Goal: Task Accomplishment & Management: Manage account settings

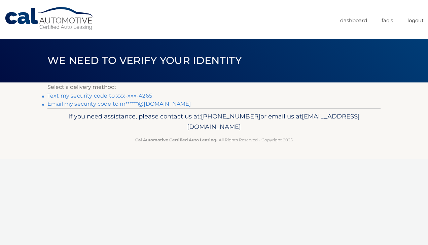
click at [139, 94] on link "Text my security code to xxx-xxx-4265" at bounding box center [99, 96] width 105 height 6
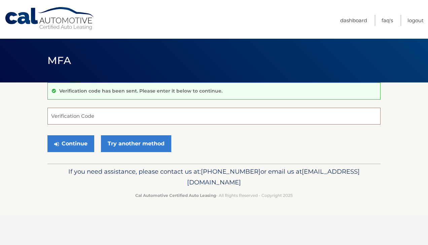
click at [129, 113] on input "Verification Code" at bounding box center [213, 116] width 333 height 17
type input "996160"
click at [76, 142] on button "Continue" at bounding box center [70, 143] width 47 height 17
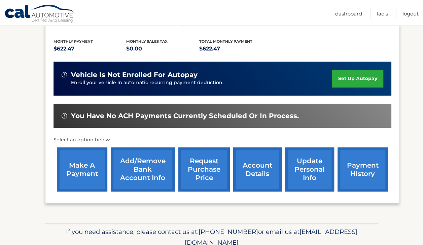
scroll to position [145, 0]
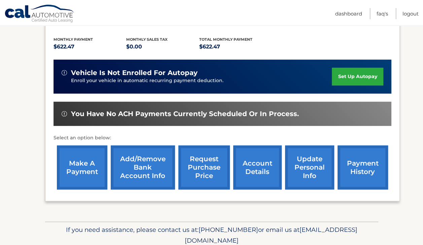
click at [131, 157] on link "Add/Remove bank account info" at bounding box center [143, 167] width 64 height 44
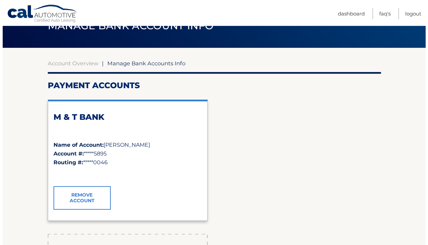
scroll to position [35, 0]
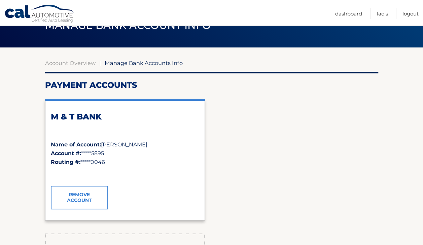
click at [87, 197] on link "Remove Account" at bounding box center [79, 198] width 57 height 24
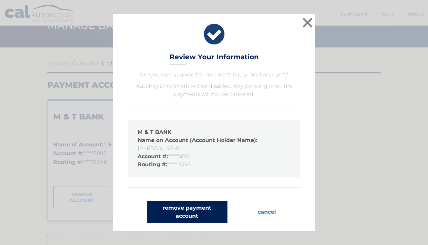
click at [190, 216] on button "remove payment account" at bounding box center [187, 212] width 81 height 22
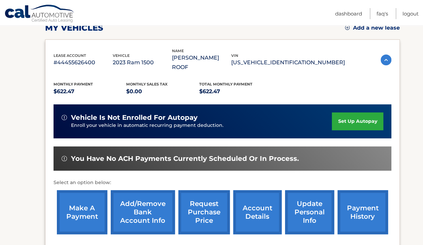
scroll to position [100, 0]
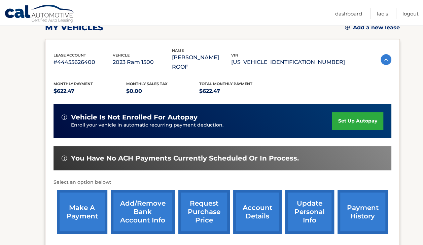
click at [149, 211] on link "Add/Remove bank account info" at bounding box center [143, 212] width 64 height 44
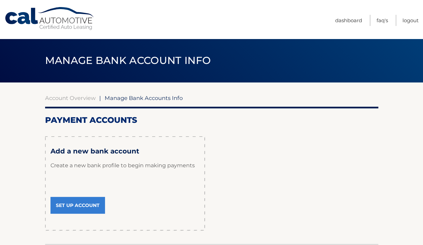
click at [82, 205] on link "Set Up Account" at bounding box center [77, 205] width 55 height 17
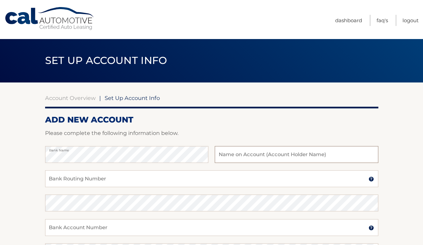
click at [299, 154] on input "text" at bounding box center [296, 154] width 163 height 17
type input "[PERSON_NAME]"
click at [185, 180] on input "Bank Routing Number" at bounding box center [211, 178] width 333 height 17
type input "021300077"
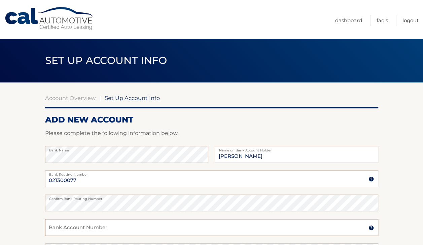
click at [142, 230] on input "Bank Account Number" at bounding box center [211, 227] width 333 height 17
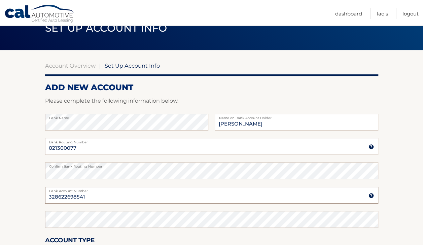
scroll to position [88, 0]
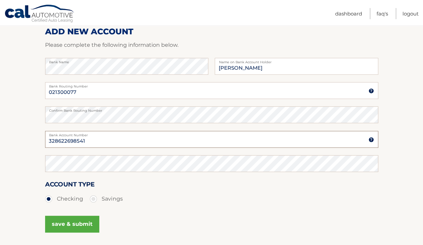
type input "328622698541"
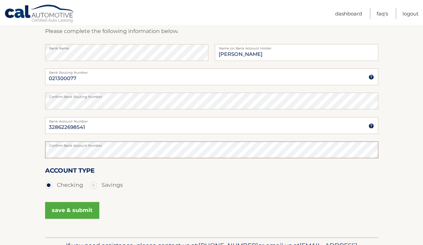
scroll to position [107, 0]
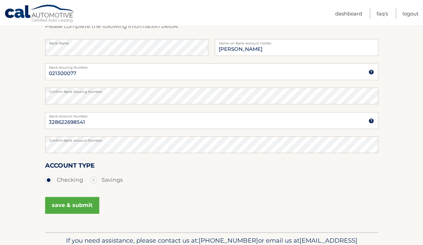
click at [77, 205] on button "save & submit" at bounding box center [72, 205] width 54 height 17
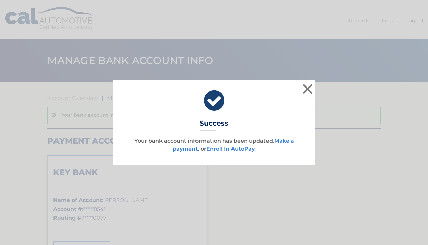
click at [286, 142] on link "Make a payment" at bounding box center [233, 145] width 121 height 14
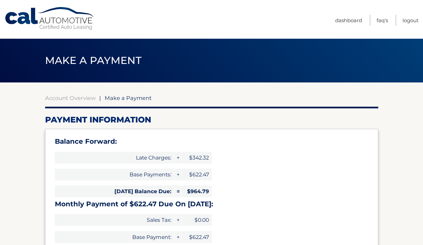
select select "NTM3MTg2ZDEtZTlhYS00YTVkLWE2OWQtYjRhMWI5NWRhOGU2"
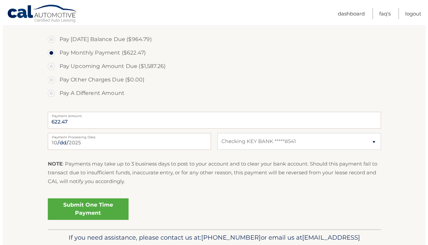
scroll to position [247, 0]
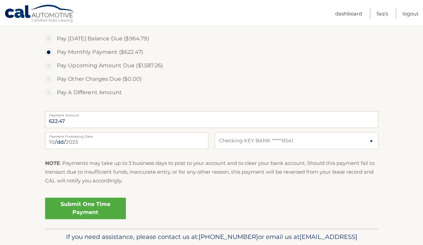
click at [106, 201] on link "Submit One Time Payment" at bounding box center [85, 208] width 81 height 22
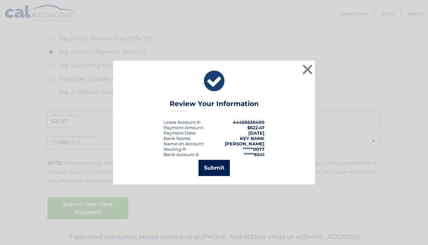
click at [216, 169] on button "Submit" at bounding box center [214, 168] width 31 height 16
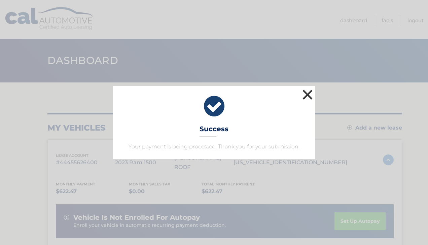
click at [309, 95] on button "×" at bounding box center [307, 94] width 13 height 13
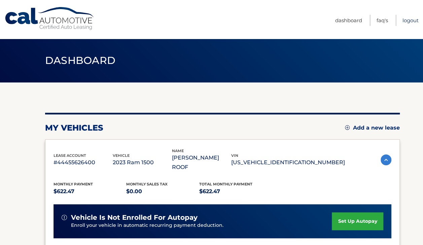
click at [408, 22] on link "Logout" at bounding box center [410, 20] width 16 height 11
